Goal: Check status

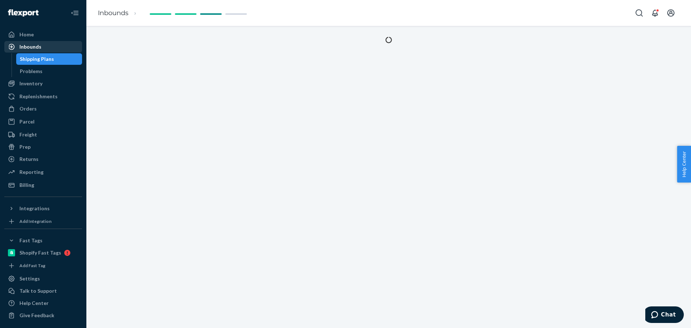
click at [41, 42] on div "Inbounds" at bounding box center [43, 47] width 76 height 10
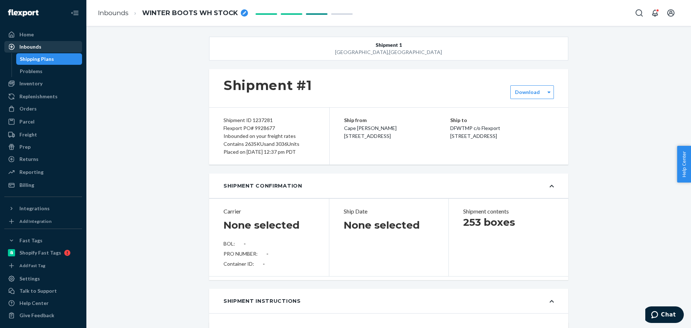
type input "CR-7000666-7000620"
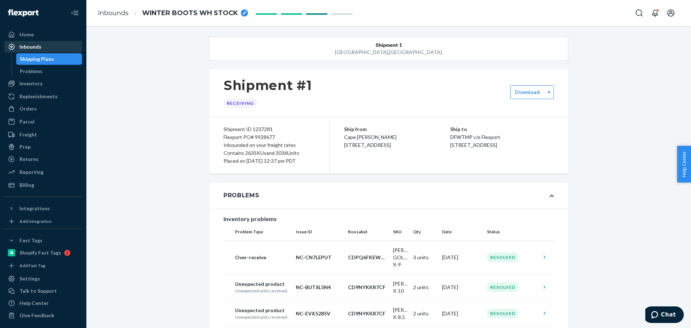
click at [50, 44] on div "Inbounds" at bounding box center [43, 47] width 76 height 10
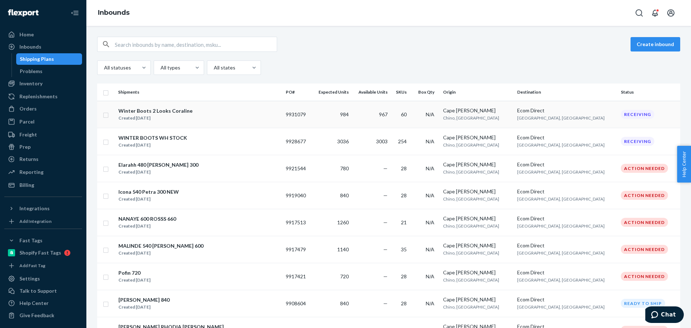
click at [210, 114] on div "Winter Boots 2 Looks Coraline Created [DATE]" at bounding box center [199, 114] width 162 height 15
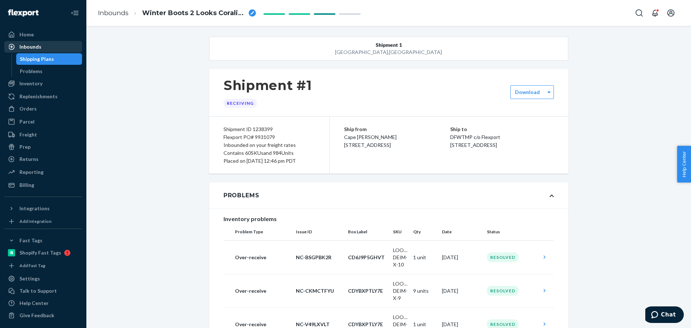
click at [42, 49] on div "Inbounds" at bounding box center [43, 47] width 76 height 10
